Goal: Register for event/course

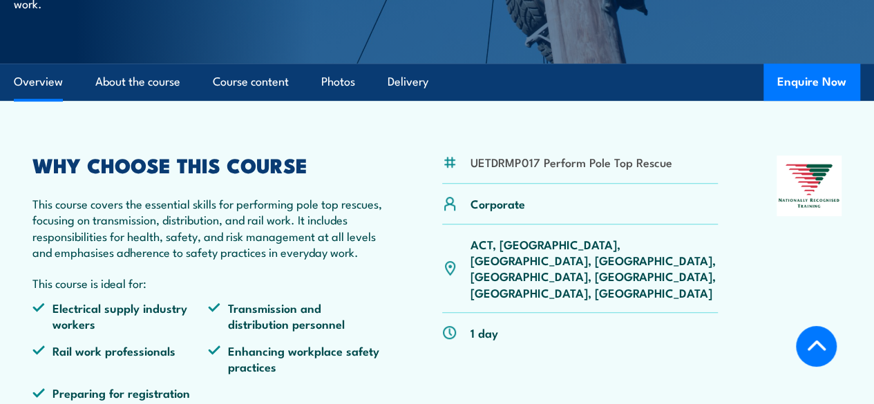
scroll to position [379, 0]
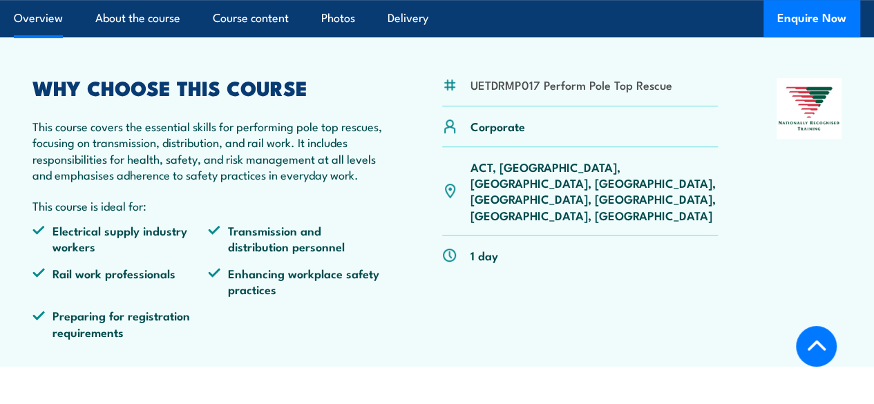
click at [560, 200] on p "ACT, NSW, NT, QLD, SA, TAS, VIC, WA" at bounding box center [595, 191] width 248 height 65
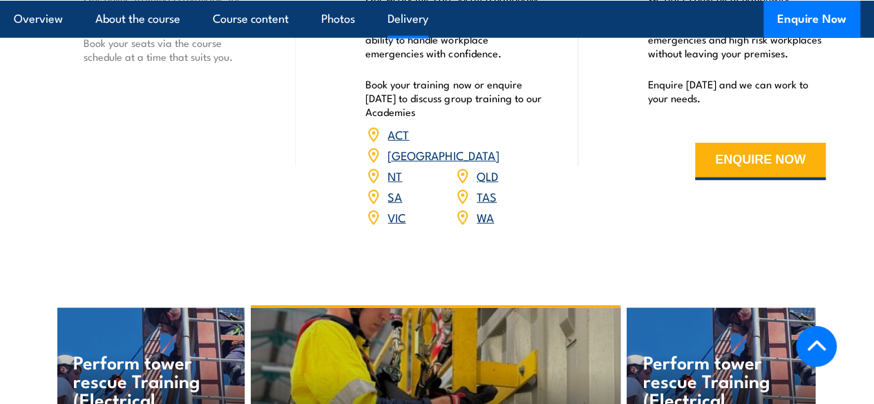
scroll to position [1761, 0]
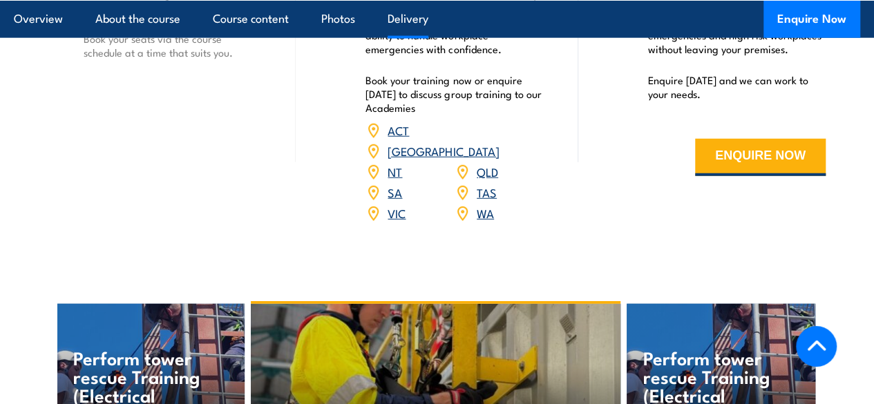
click at [485, 180] on link "QLD" at bounding box center [487, 171] width 21 height 17
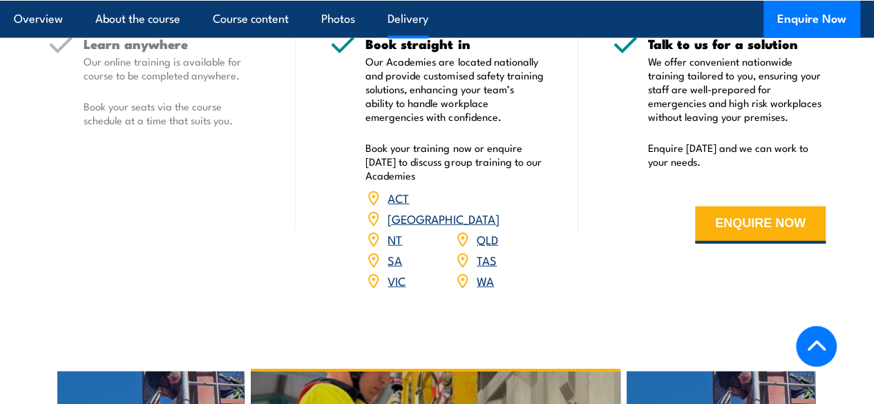
scroll to position [1728, 0]
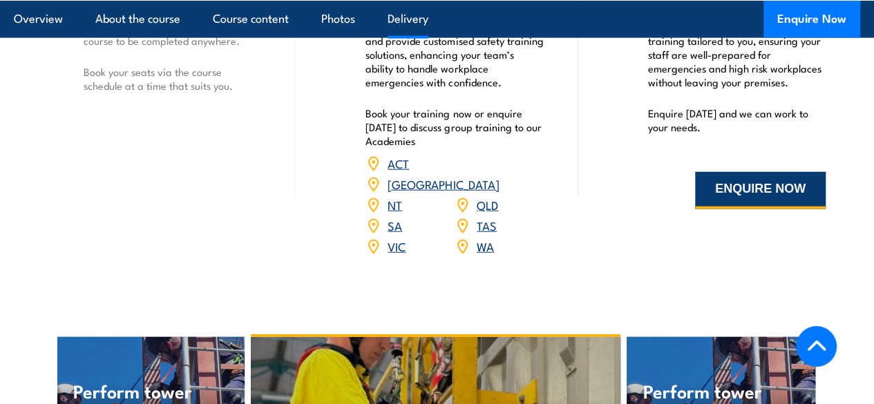
click at [760, 209] on button "ENQUIRE NOW" at bounding box center [760, 190] width 131 height 37
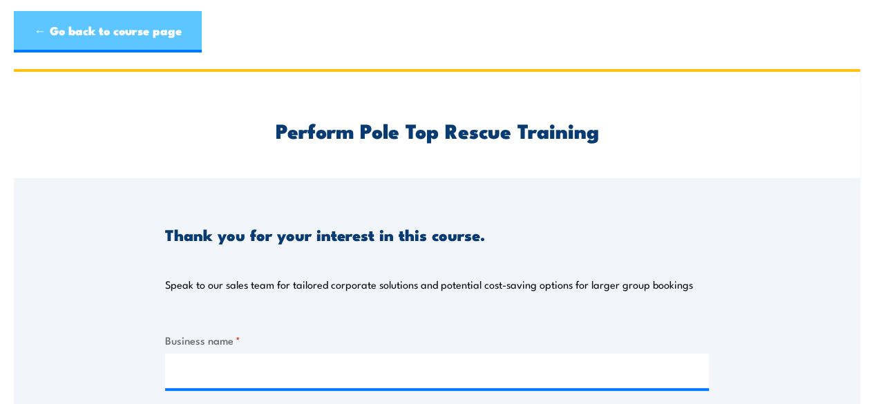
click at [105, 24] on link "← Go back to course page" at bounding box center [108, 31] width 188 height 41
